Goal: Use online tool/utility: Utilize a website feature to perform a specific function

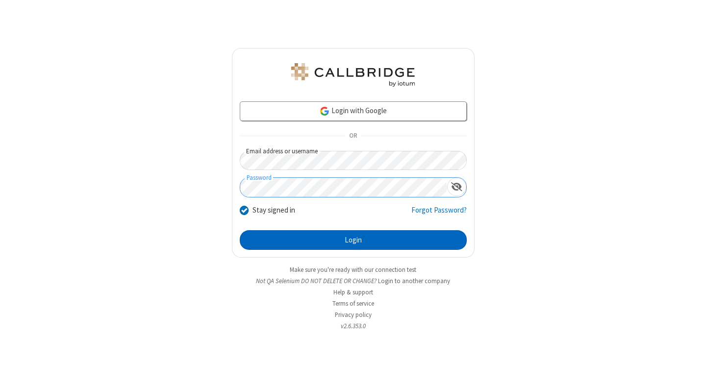
click at [353, 240] on button "Login" at bounding box center [353, 240] width 227 height 20
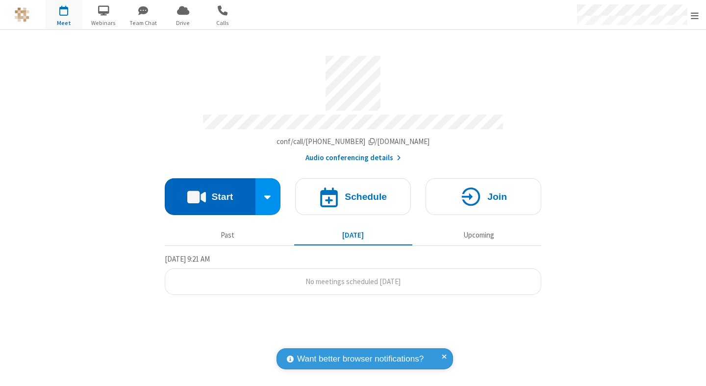
click at [210, 192] on button "Start" at bounding box center [210, 196] width 91 height 37
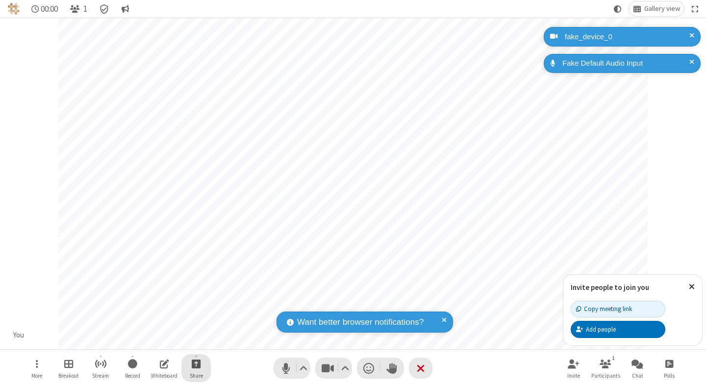
click at [196, 364] on span "Start sharing" at bounding box center [196, 364] width 9 height 12
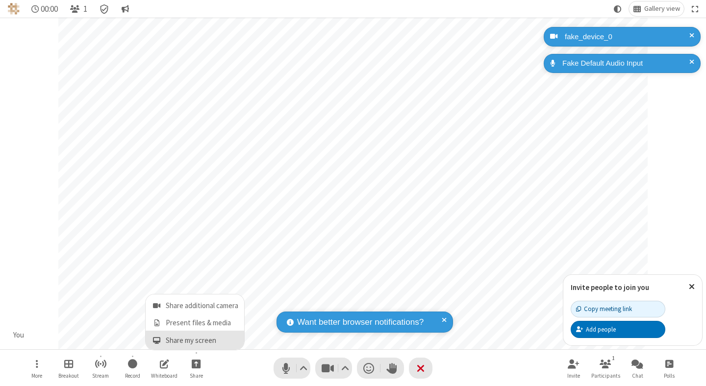
click at [156, 340] on span "Share my screen" at bounding box center [156, 341] width 11 height 8
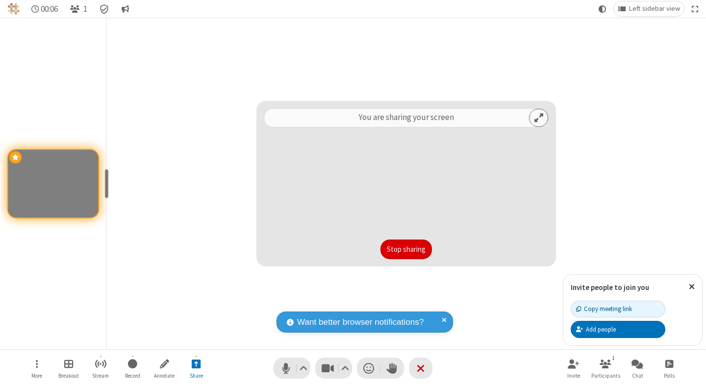
click at [406, 249] on button "Stop sharing" at bounding box center [405, 250] width 51 height 20
